Goal: Task Accomplishment & Management: Use online tool/utility

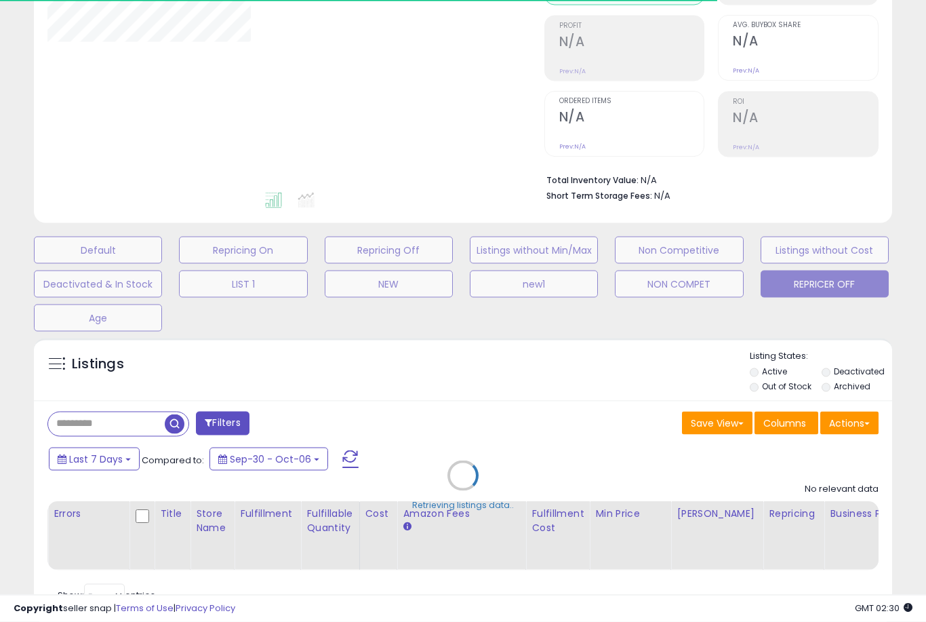
scroll to position [211, 0]
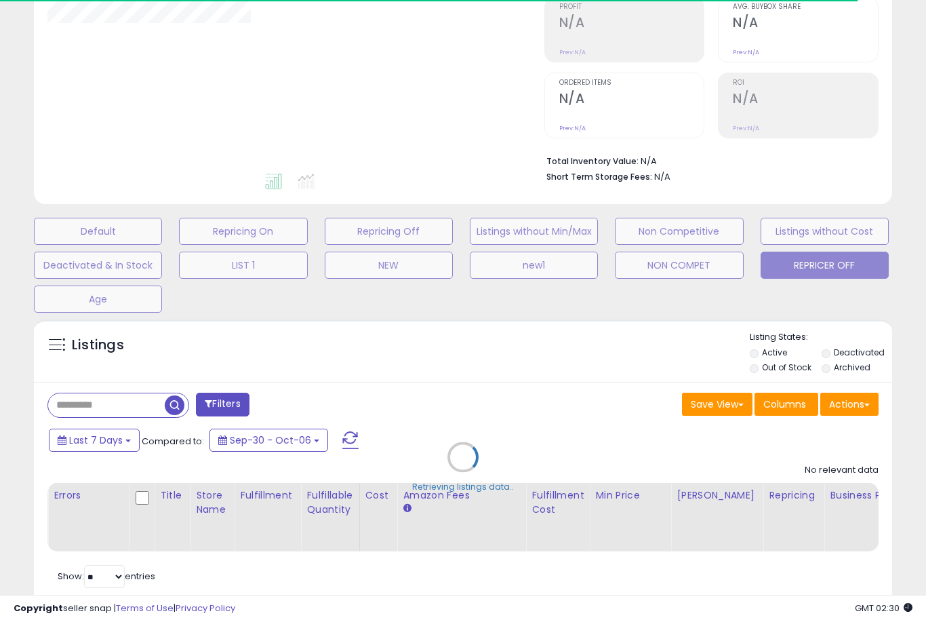
click at [761, 383] on div "Retrieving listings data.." at bounding box center [463, 466] width 878 height 309
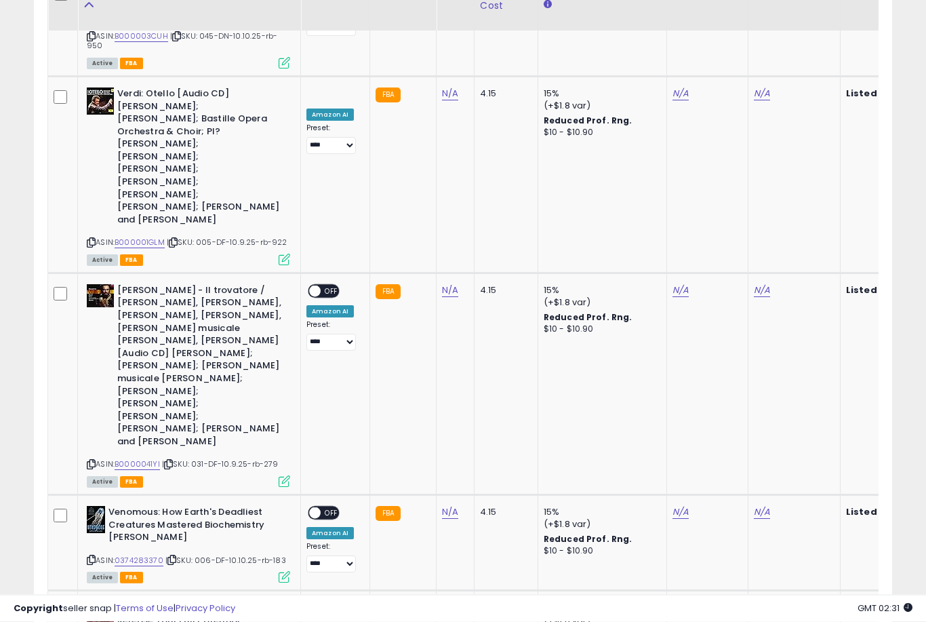
scroll to position [2685, 0]
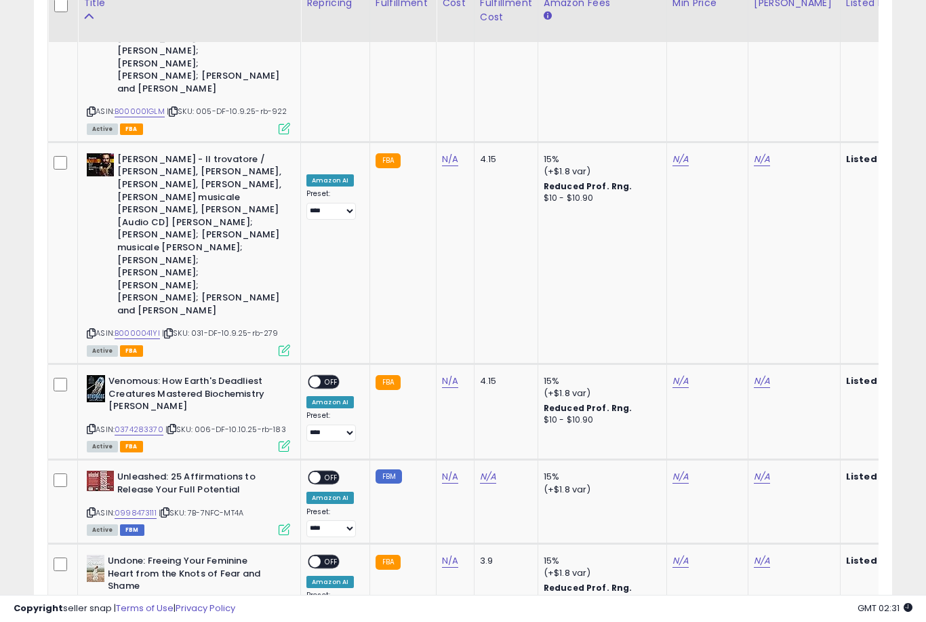
select select "**"
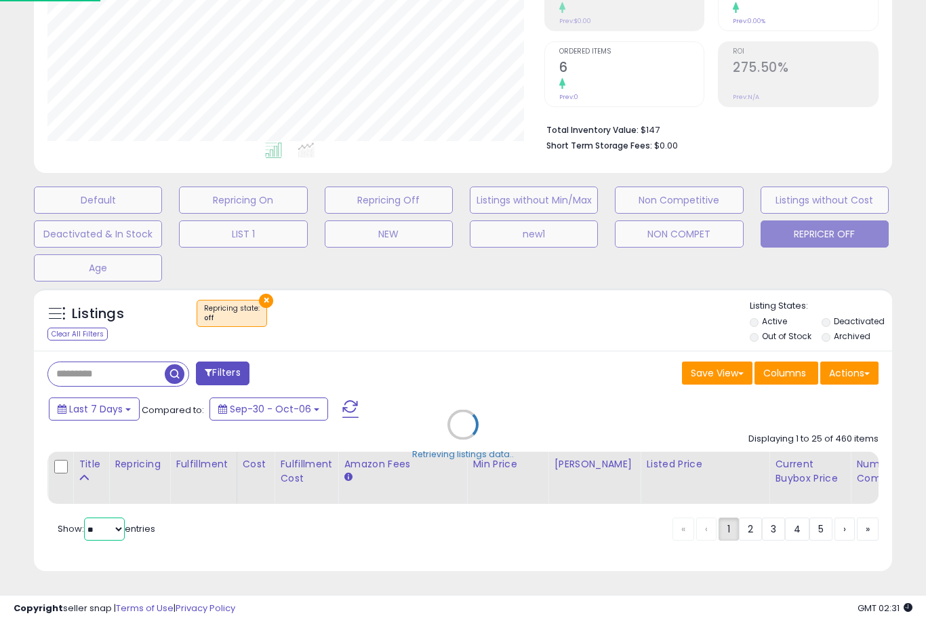
scroll to position [209, 0]
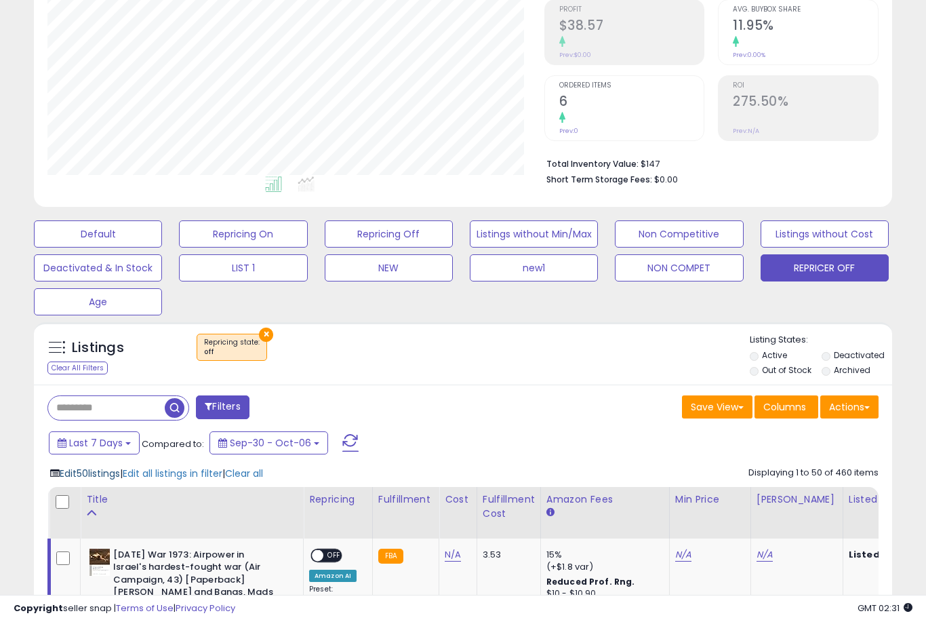
click at [120, 480] on span "Edit 50 listings" at bounding box center [90, 473] width 60 height 14
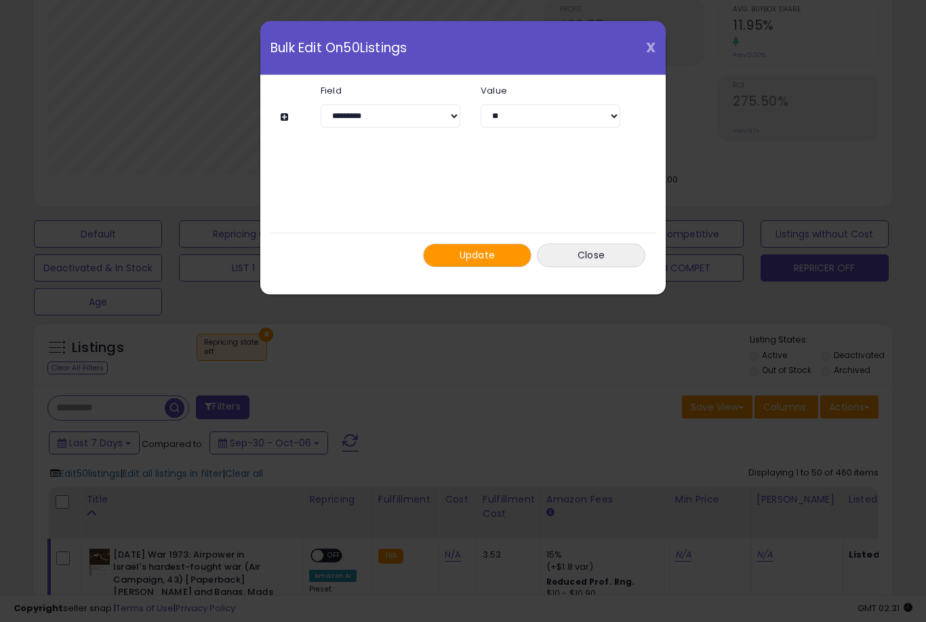
click at [648, 54] on span "X" at bounding box center [650, 47] width 9 height 19
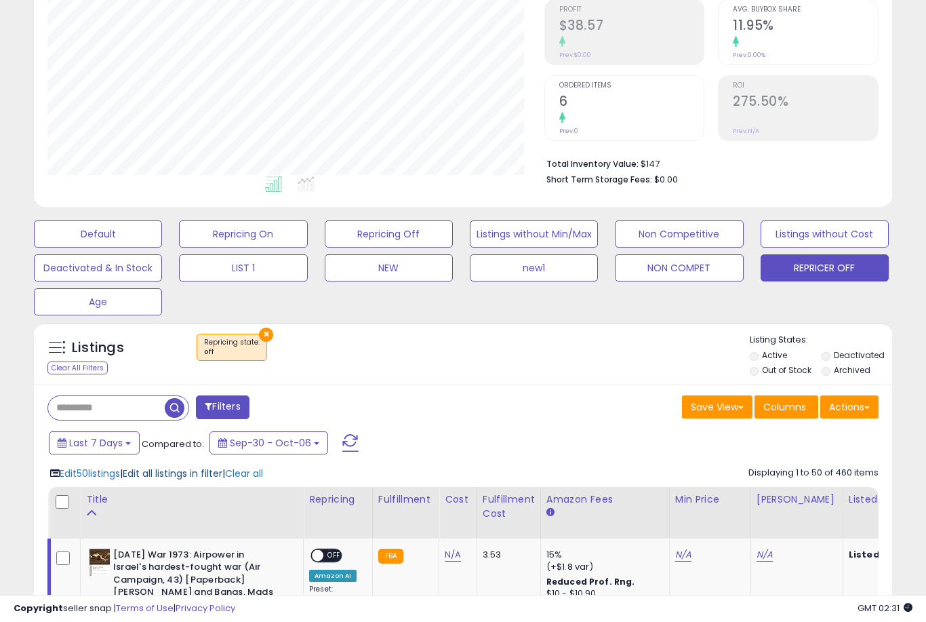
click at [201, 480] on span "Edit all listings in filter" at bounding box center [173, 473] width 100 height 14
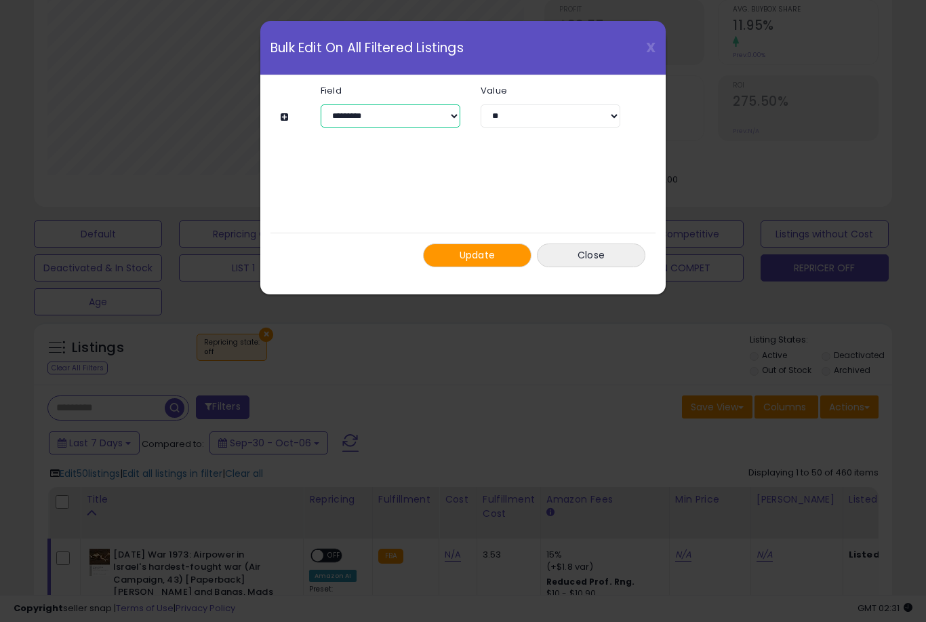
click at [458, 113] on select "**********" at bounding box center [391, 115] width 140 height 23
select select "****"
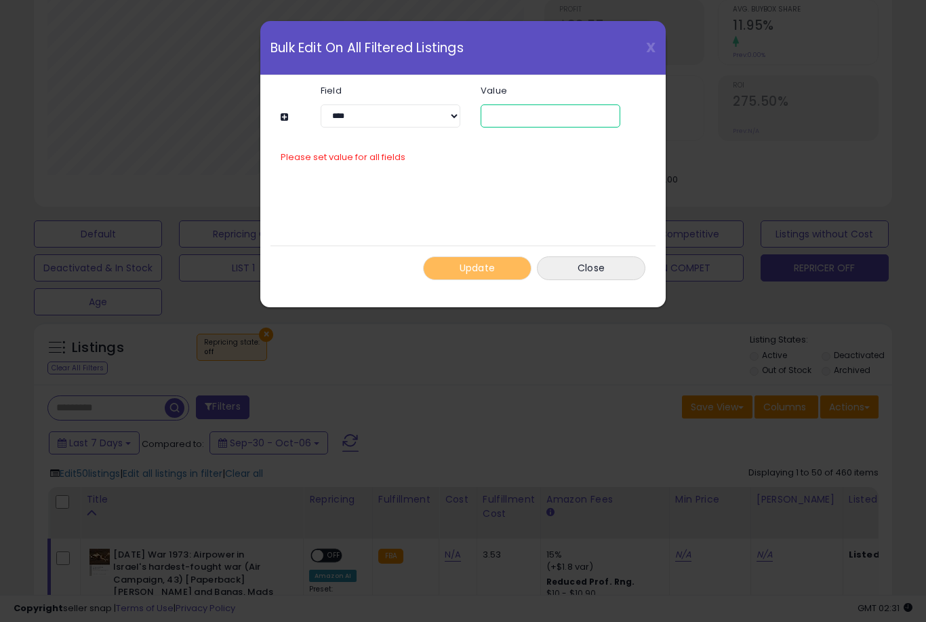
click at [521, 123] on input "number" at bounding box center [551, 115] width 140 height 23
click at [538, 113] on input "number" at bounding box center [551, 115] width 140 height 23
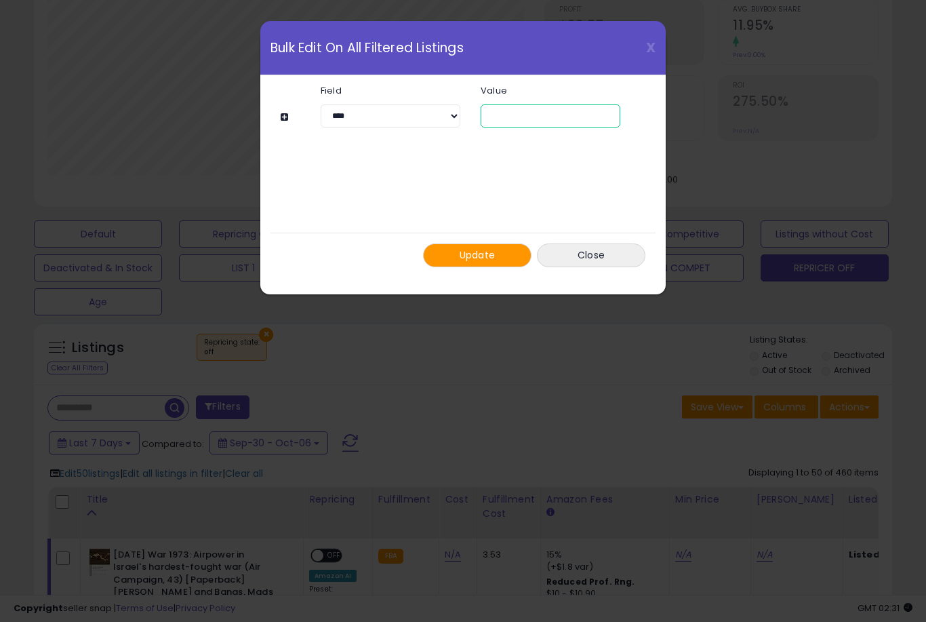
type input "*"
click at [499, 251] on button "Update" at bounding box center [477, 255] width 108 height 24
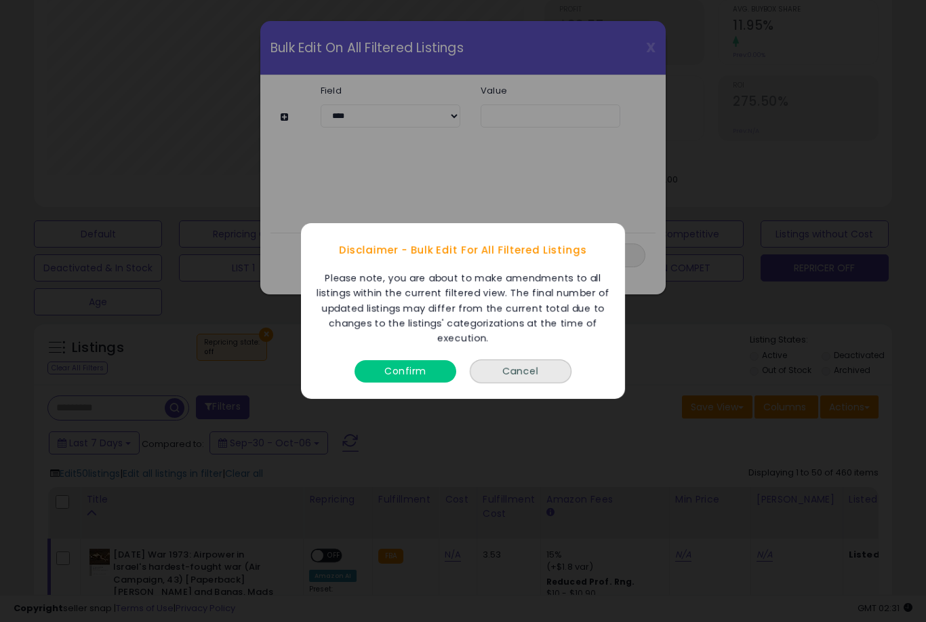
click at [415, 382] on button "Confirm" at bounding box center [405, 371] width 102 height 22
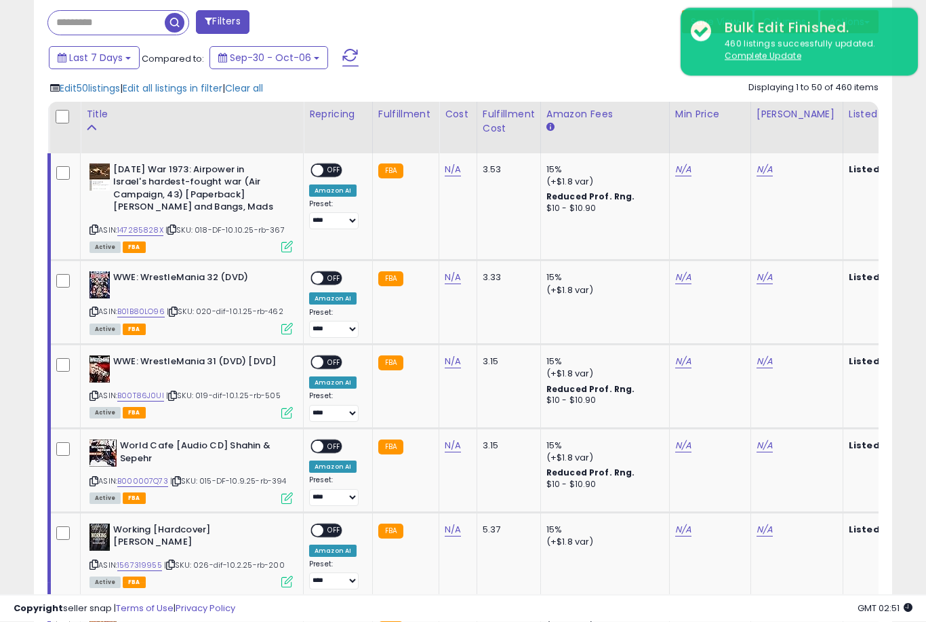
scroll to position [594, 0]
